Goal: Transaction & Acquisition: Purchase product/service

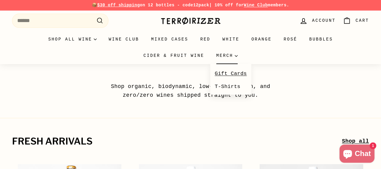
click at [210, 72] on link "Gift Cards" at bounding box center [230, 73] width 41 height 13
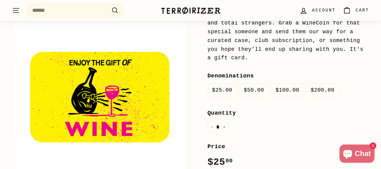
scroll to position [117, 0]
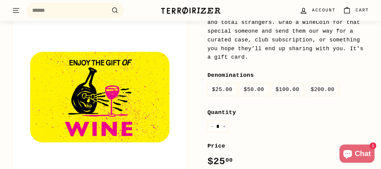
click at [281, 83] on label "$100.00" at bounding box center [287, 89] width 33 height 13
click at [350, 10] on icon "Cart" at bounding box center [347, 10] width 8 height 8
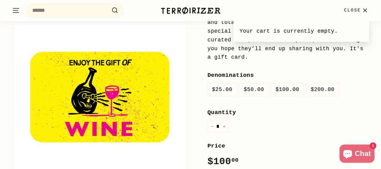
click at [292, 83] on label "$100.00" at bounding box center [287, 89] width 33 height 13
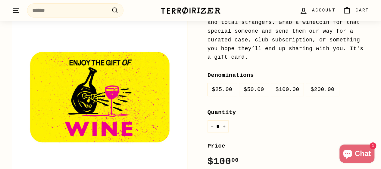
click at [257, 83] on label "$50.00" at bounding box center [254, 89] width 30 height 13
click at [292, 83] on label "$100.00" at bounding box center [287, 89] width 33 height 13
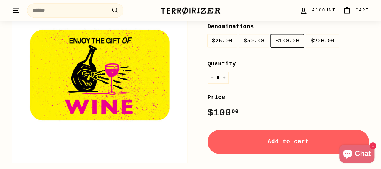
scroll to position [168, 0]
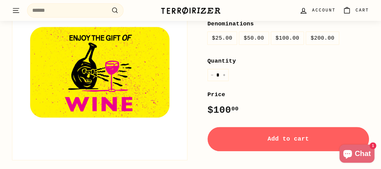
click at [279, 135] on span "Add to cart" at bounding box center [289, 138] width 42 height 7
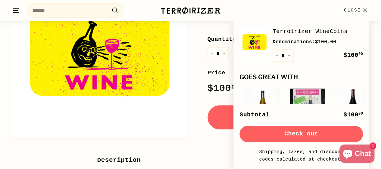
scroll to position [192, 0]
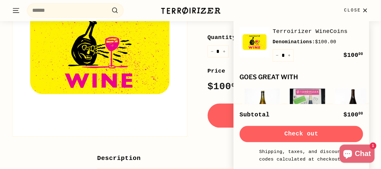
click at [365, 10] on icon "button" at bounding box center [365, 9] width 3 height 3
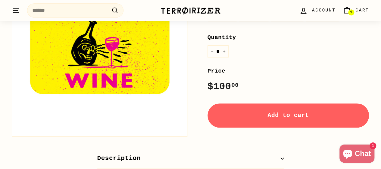
scroll to position [41, 0]
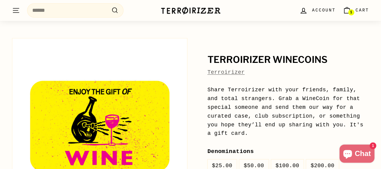
click at [249, 159] on label "$50.00" at bounding box center [254, 165] width 30 height 13
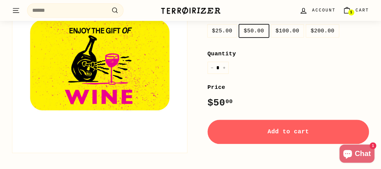
scroll to position [180, 0]
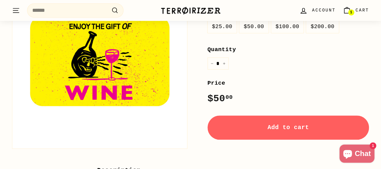
click at [290, 124] on span "Add to cart" at bounding box center [289, 127] width 42 height 7
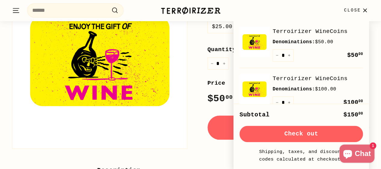
click at [309, 134] on button "Check out" at bounding box center [302, 133] width 124 height 16
